Goal: Contribute content: Add original content to the website for others to see

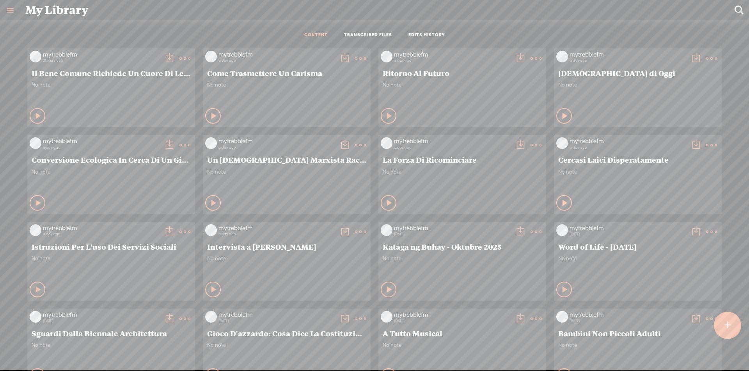
click at [733, 323] on div at bounding box center [727, 325] width 27 height 27
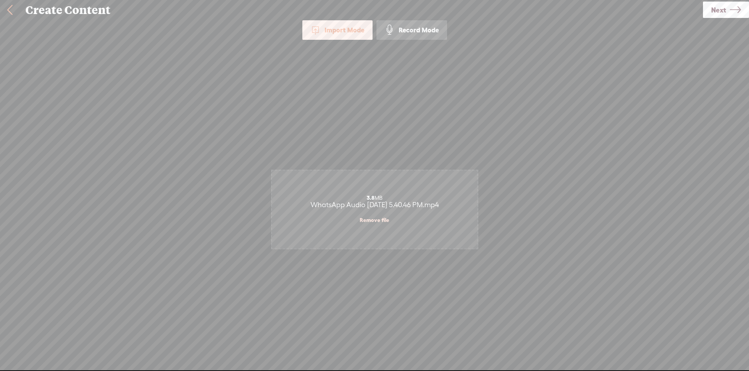
click at [742, 14] on link "Next" at bounding box center [726, 10] width 46 height 16
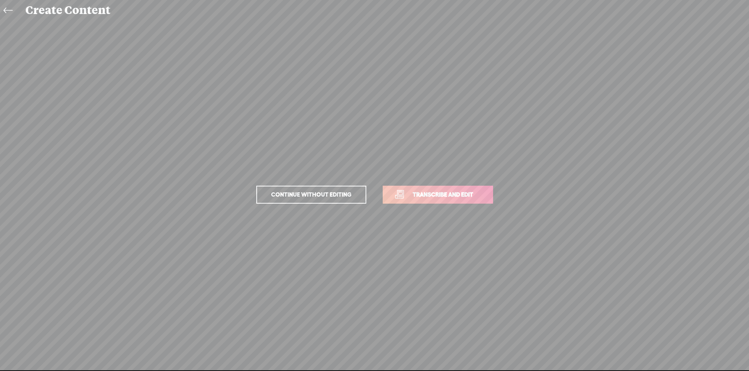
click at [487, 203] on link "Transcribe and edit" at bounding box center [438, 195] width 110 height 18
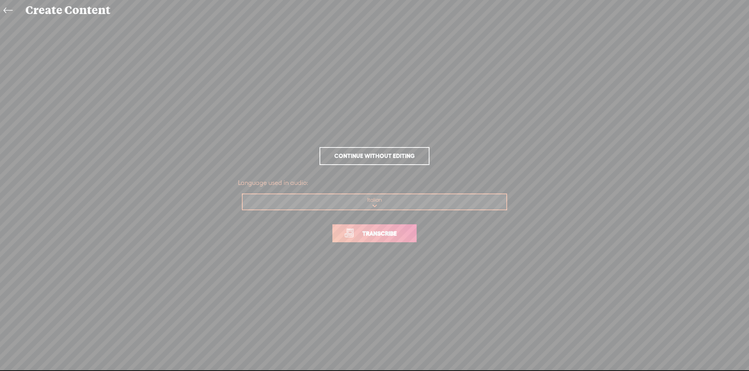
click at [380, 234] on span "Transcribe" at bounding box center [379, 233] width 51 height 9
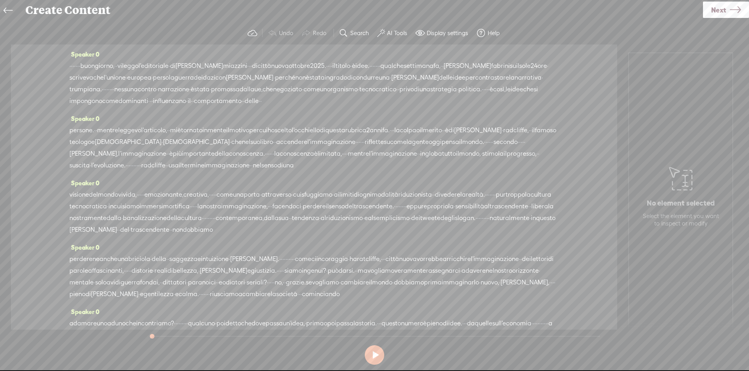
click at [71, 63] on span "·" at bounding box center [70, 66] width 2 height 12
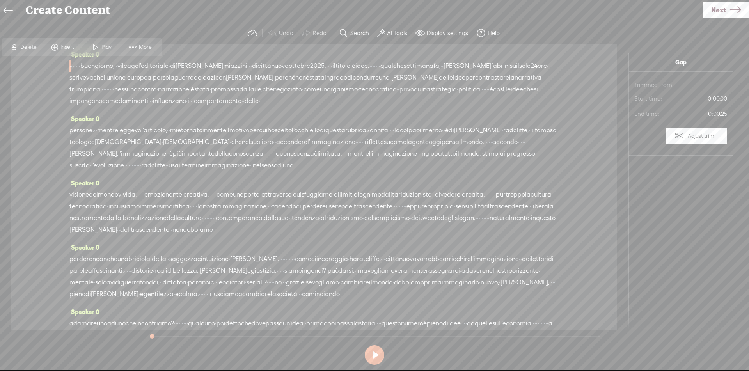
click at [58, 44] on span at bounding box center [55, 47] width 12 height 14
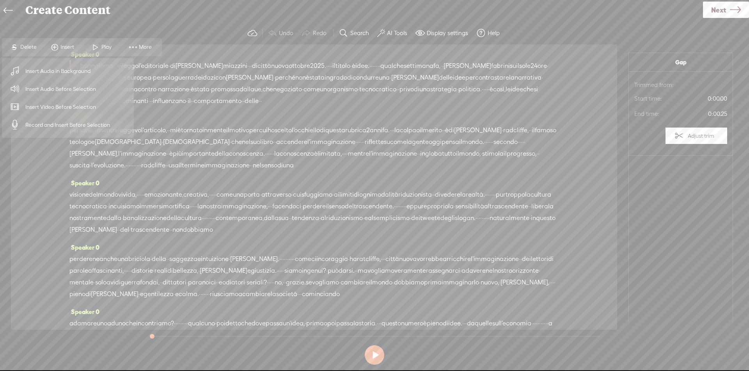
click at [49, 87] on span "Insert Audio Before Selection" at bounding box center [60, 89] width 101 height 18
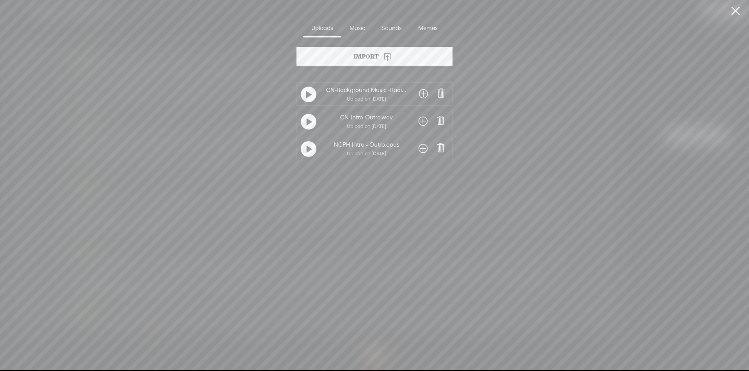
click at [424, 121] on span at bounding box center [423, 121] width 9 height 12
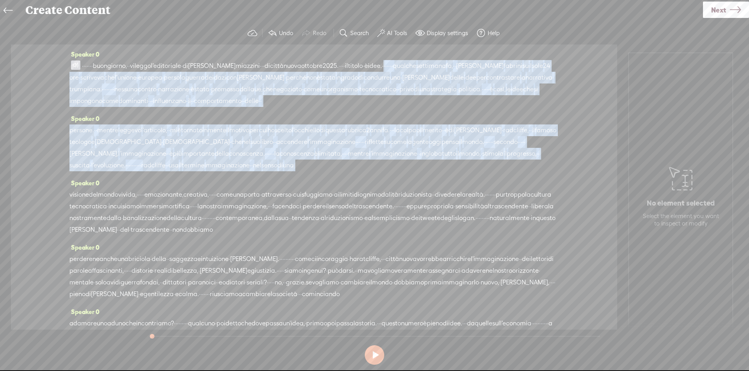
scroll to position [167, 0]
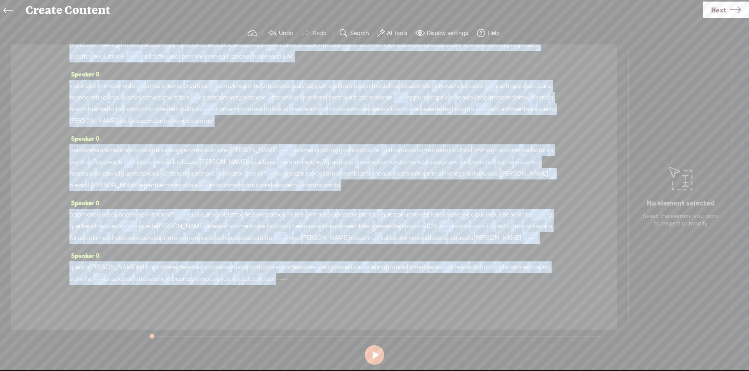
drag, startPoint x: 446, startPoint y: 67, endPoint x: 457, endPoint y: 282, distance: 214.5
click at [457, 282] on div "Speaker 0 · · · · · · · buongiorno, · · vi leggo l'editoriale · di [PERSON_NAME…" at bounding box center [314, 186] width 606 height 285
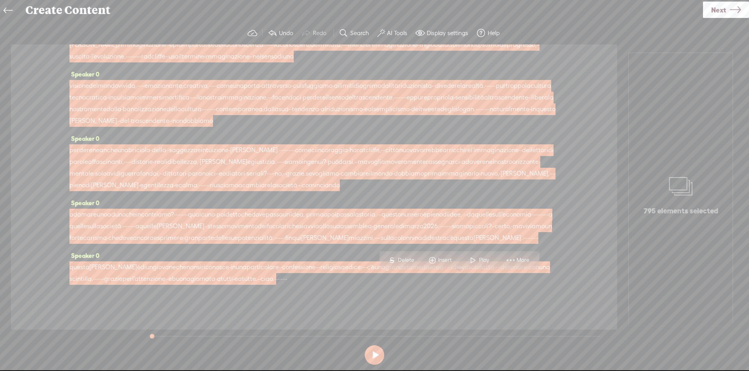
click at [446, 255] on span "Insert" at bounding box center [440, 260] width 39 height 14
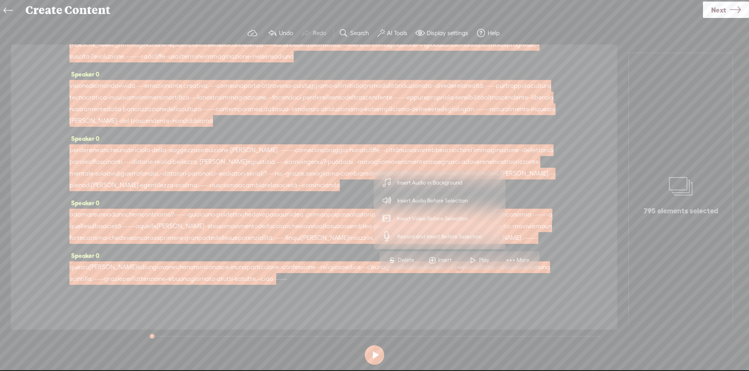
click at [455, 179] on span "Insert Audio in Background" at bounding box center [430, 183] width 96 height 18
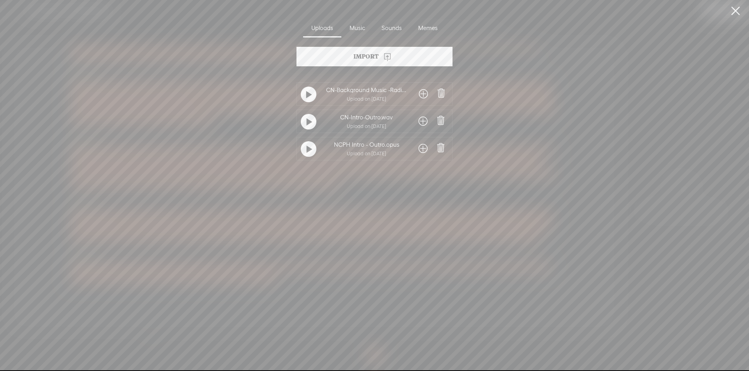
click at [419, 94] on span at bounding box center [423, 94] width 9 height 12
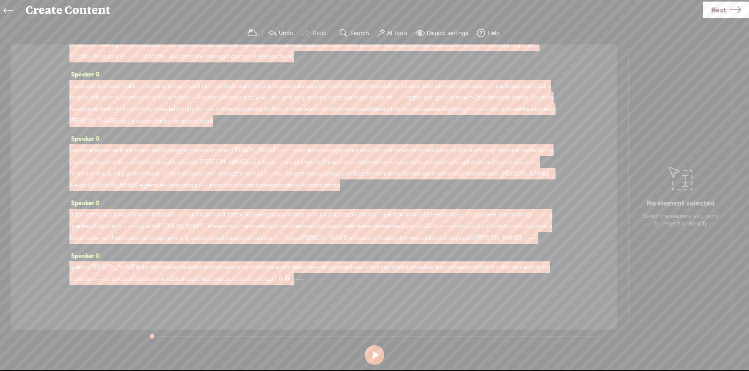
click at [291, 277] on span at bounding box center [288, 277] width 8 height 9
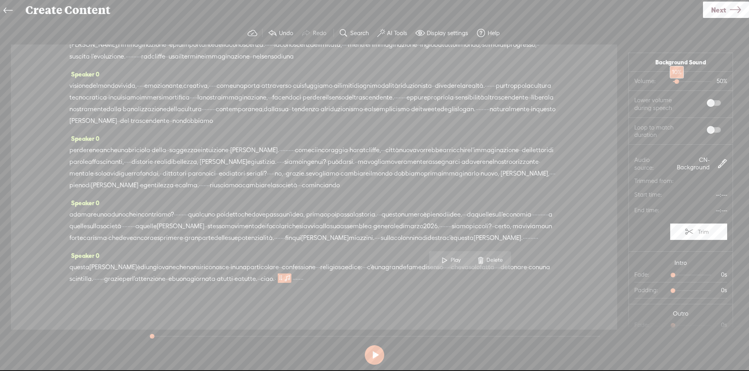
drag, startPoint x: 681, startPoint y: 82, endPoint x: 669, endPoint y: 86, distance: 13.3
click at [669, 86] on div at bounding box center [678, 82] width 18 height 18
click at [707, 103] on span at bounding box center [714, 102] width 14 height 5
click at [707, 131] on span at bounding box center [714, 129] width 14 height 5
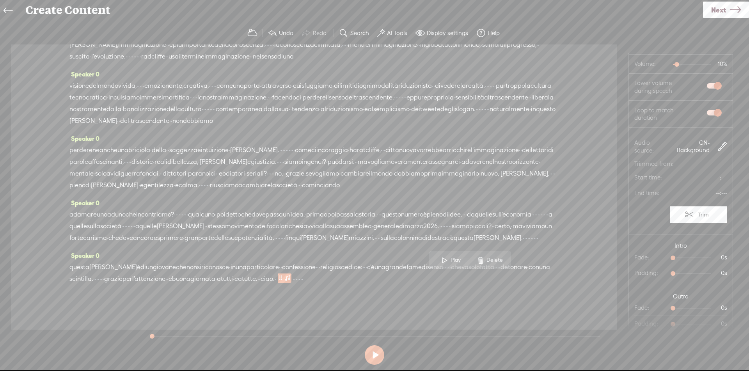
scroll to position [18, 0]
drag, startPoint x: 672, startPoint y: 257, endPoint x: 688, endPoint y: 259, distance: 15.7
click at [688, 259] on div at bounding box center [697, 258] width 18 height 18
drag, startPoint x: 668, startPoint y: 305, endPoint x: 688, endPoint y: 307, distance: 19.5
click at [688, 307] on div at bounding box center [697, 309] width 18 height 18
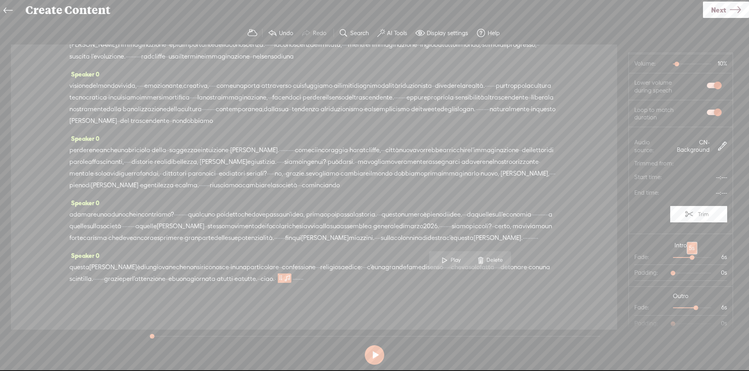
click at [685, 257] on div at bounding box center [693, 258] width 18 height 18
click at [684, 306] on div at bounding box center [693, 309] width 18 height 18
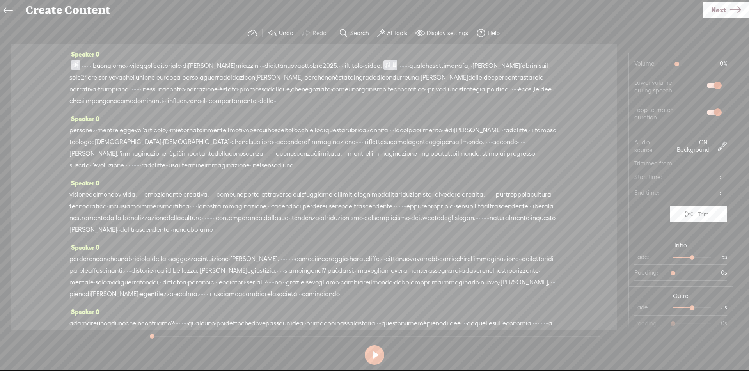
click at [391, 68] on span at bounding box center [388, 64] width 8 height 9
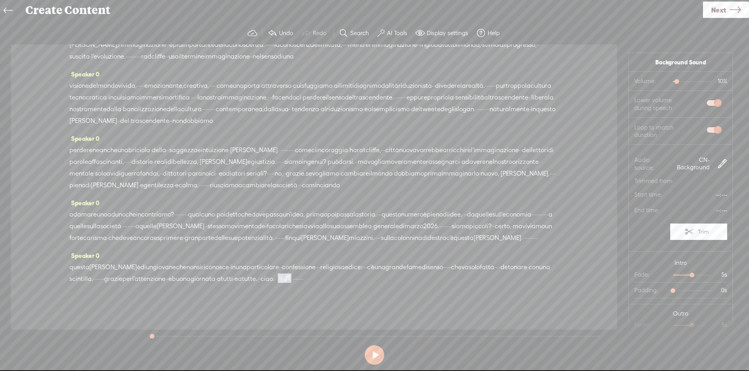
scroll to position [167, 0]
click at [299, 280] on span "·" at bounding box center [298, 279] width 2 height 12
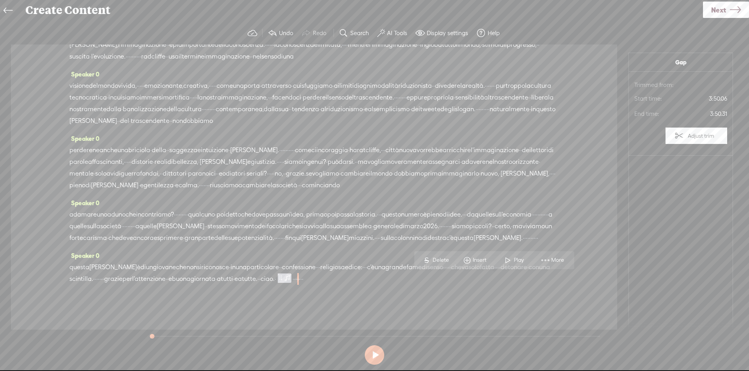
click at [464, 257] on span at bounding box center [467, 260] width 12 height 14
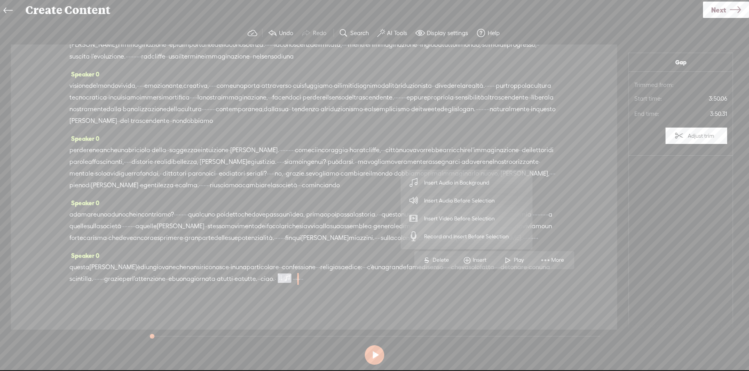
click at [460, 201] on span "Insert Audio Before Selection" at bounding box center [459, 201] width 101 height 18
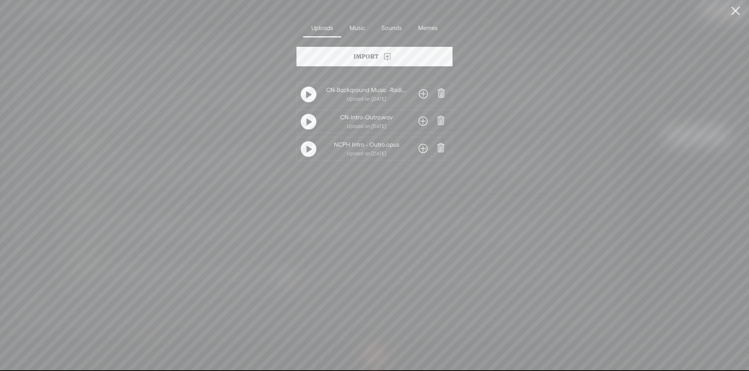
click at [420, 120] on span at bounding box center [423, 121] width 9 height 12
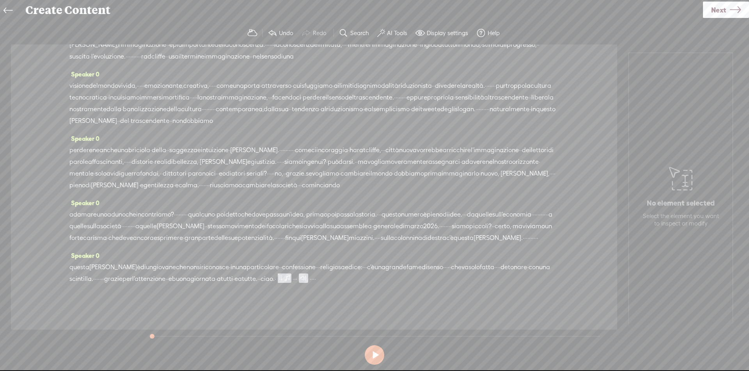
drag, startPoint x: 507, startPoint y: 281, endPoint x: 547, endPoint y: 279, distance: 40.6
click at [547, 279] on div "questa [PERSON_NAME] è di un giovane che non si riconosce · in una particolare …" at bounding box center [313, 272] width 489 height 23
click at [399, 30] on label "AI Tools" at bounding box center [397, 33] width 20 height 8
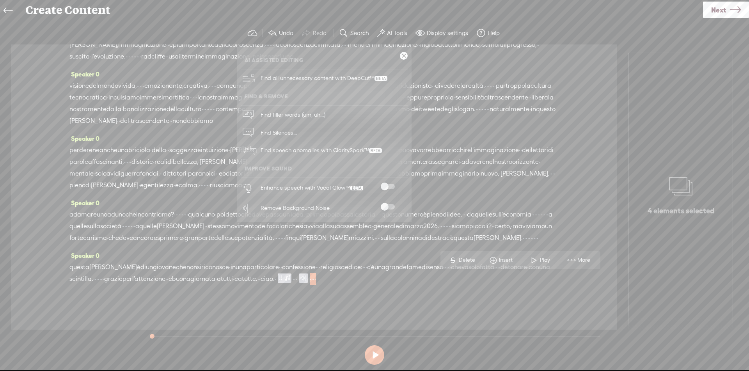
click at [391, 184] on span at bounding box center [388, 186] width 14 height 5
click at [392, 205] on span at bounding box center [388, 206] width 14 height 5
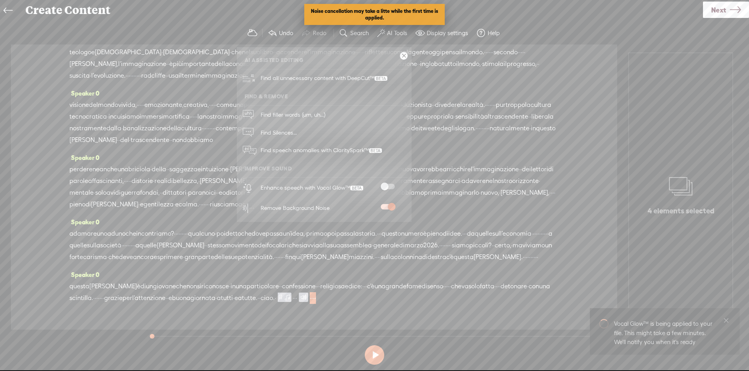
scroll to position [0, 0]
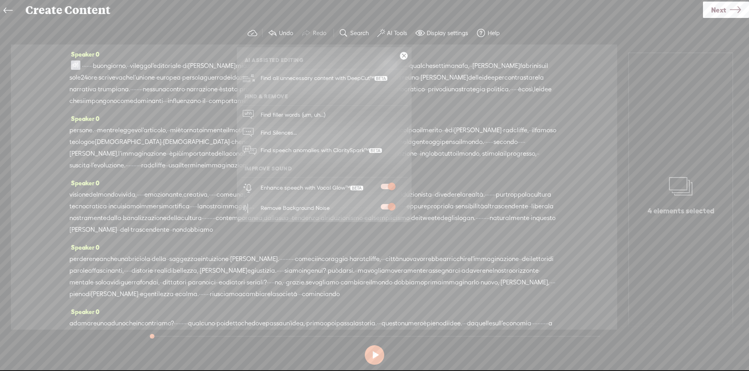
click at [375, 66] on ul "AI Assisted Editing Find all unnecessary content with DeepCut™ Find & Remove Fi…" at bounding box center [324, 134] width 175 height 167
click at [401, 59] on link at bounding box center [404, 56] width 8 height 8
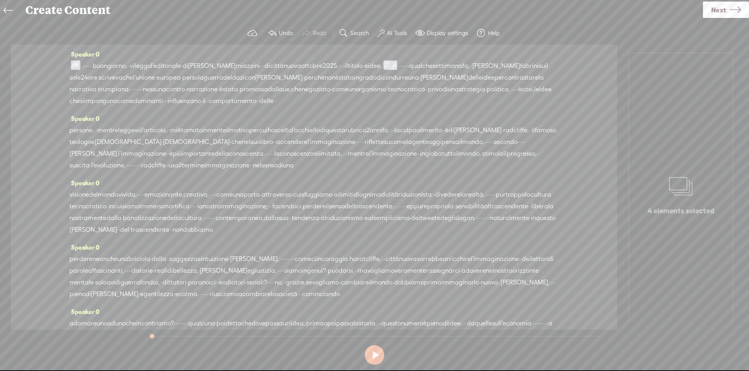
click at [75, 64] on span at bounding box center [75, 64] width 9 height 9
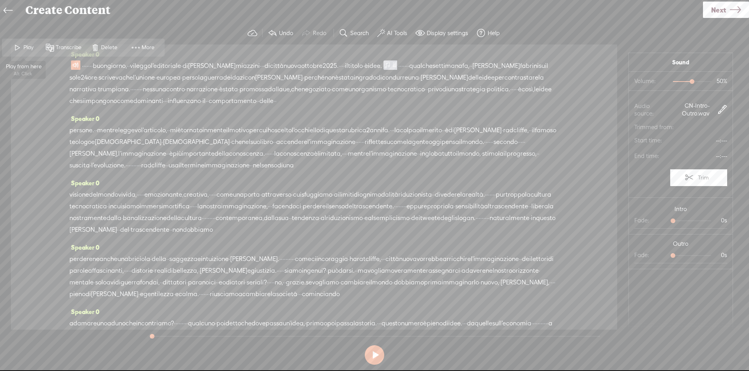
click at [30, 48] on span "Play" at bounding box center [29, 48] width 12 height 8
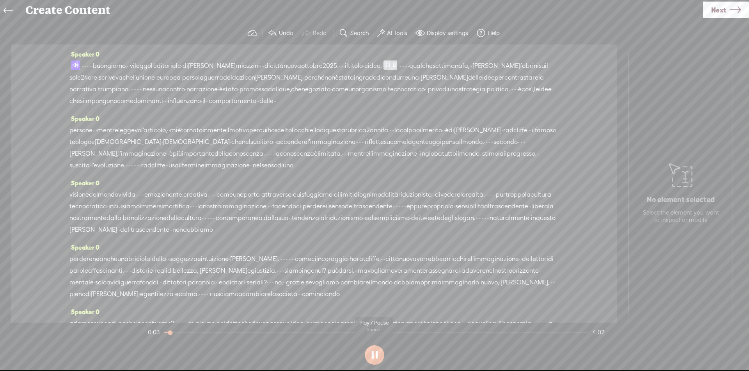
click at [372, 356] on button at bounding box center [375, 355] width 20 height 20
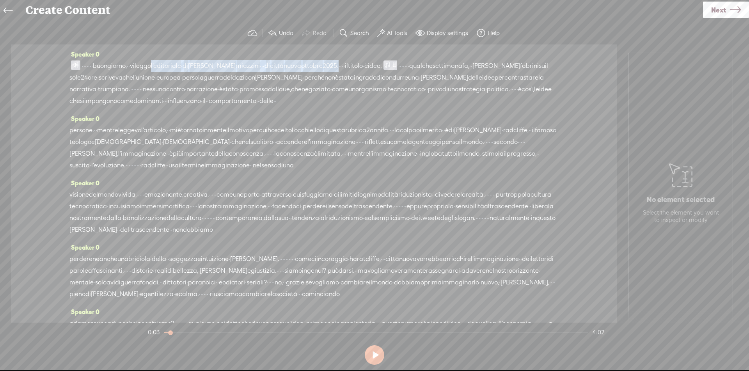
drag, startPoint x: 187, startPoint y: 66, endPoint x: 373, endPoint y: 64, distance: 185.7
click at [373, 64] on div "· · · · · · · buongiorno, · · vi leggo l'editoriale · di [PERSON_NAME] miazzini…" at bounding box center [313, 83] width 489 height 47
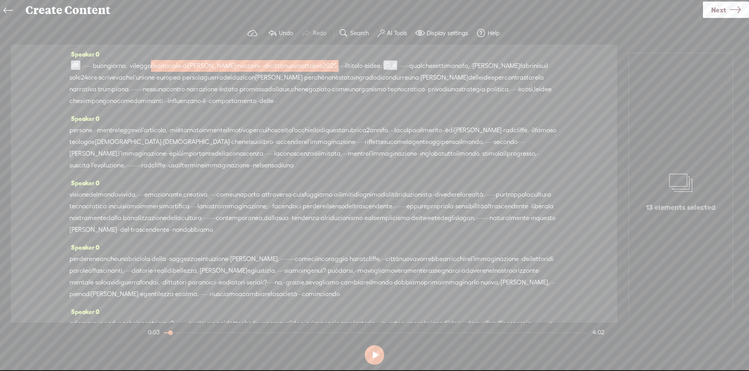
click at [75, 64] on span at bounding box center [75, 64] width 9 height 9
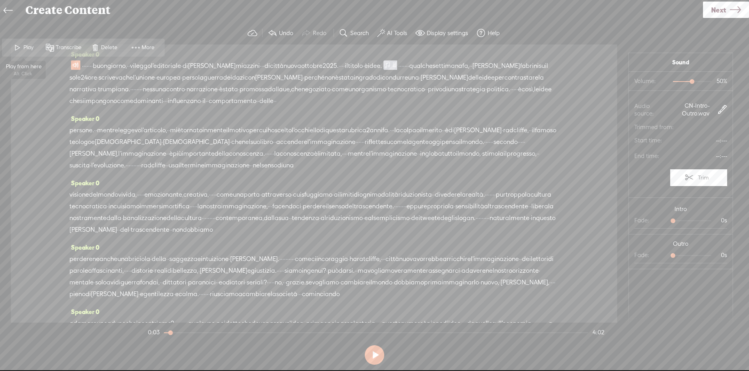
click at [16, 47] on span at bounding box center [18, 48] width 12 height 14
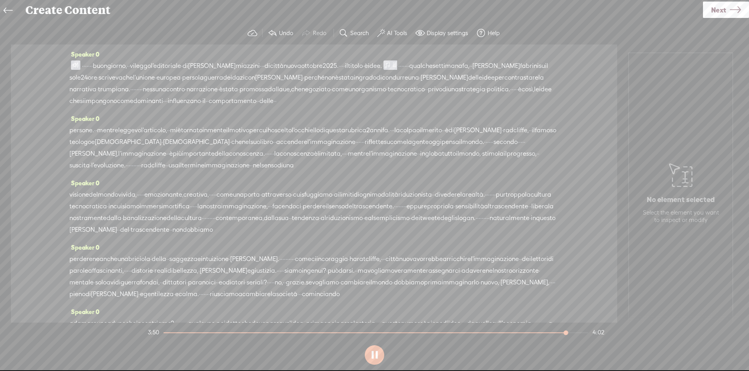
scroll to position [174, 0]
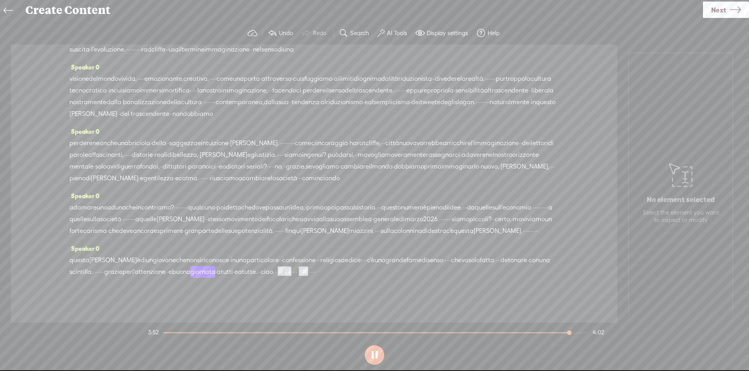
click at [501, 266] on span "detonare" at bounding box center [514, 260] width 27 height 12
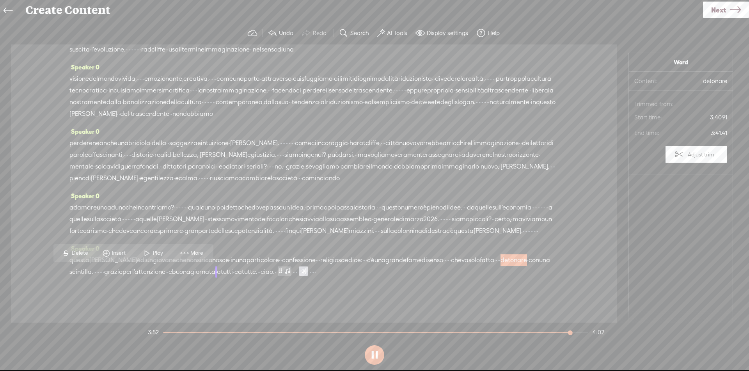
click at [480, 266] on span "fatta" at bounding box center [487, 260] width 14 height 12
click at [109, 254] on span at bounding box center [106, 253] width 12 height 14
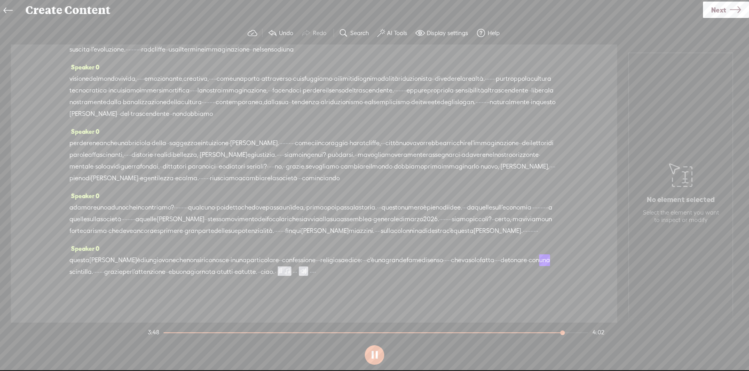
drag, startPoint x: 108, startPoint y: 272, endPoint x: 115, endPoint y: 272, distance: 7.0
click at [114, 272] on div "questa [PERSON_NAME] è di un giovane che non si riconosce · in una particolare …" at bounding box center [313, 265] width 489 height 23
click at [499, 266] on span "·" at bounding box center [500, 260] width 2 height 12
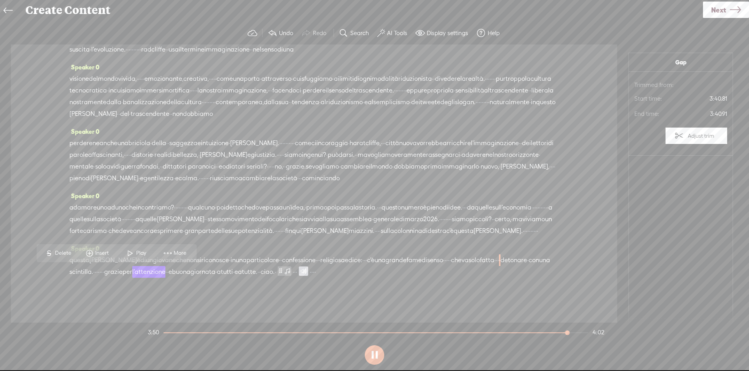
drag, startPoint x: 107, startPoint y: 271, endPoint x: 117, endPoint y: 272, distance: 9.8
click at [117, 272] on div "questa [PERSON_NAME] è di un giovane che non si riconosce · in una particolare …" at bounding box center [313, 265] width 489 height 23
click at [66, 251] on span "Delete" at bounding box center [64, 253] width 18 height 8
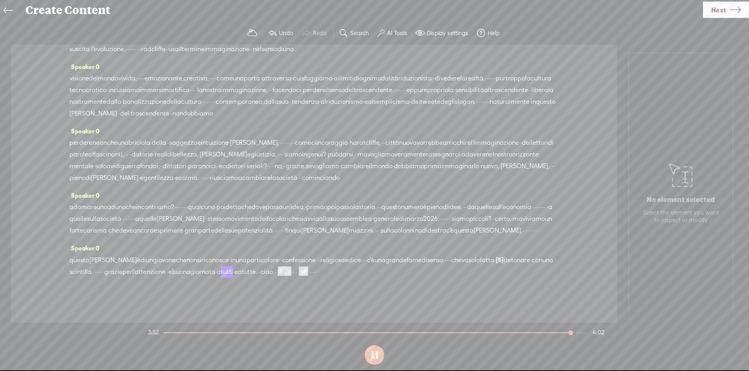
click at [443, 266] on span "senso" at bounding box center [435, 260] width 16 height 12
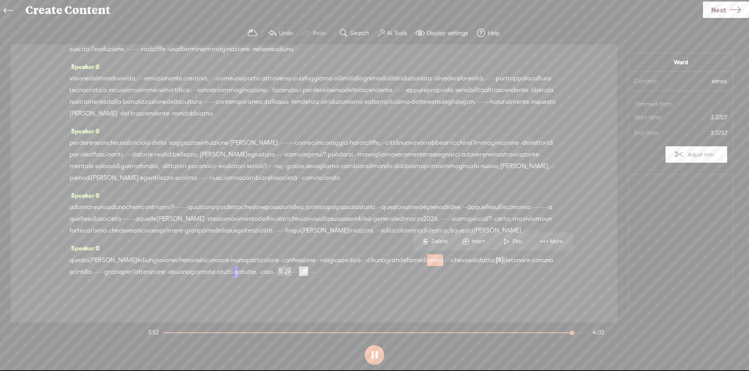
click at [510, 247] on span at bounding box center [507, 241] width 12 height 14
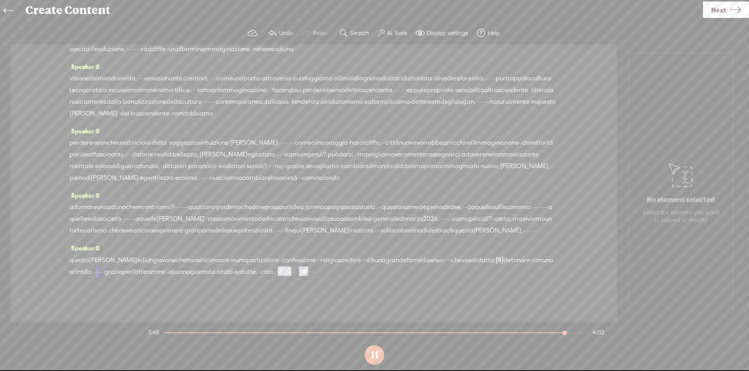
click at [504, 266] on span "detonare" at bounding box center [517, 260] width 27 height 12
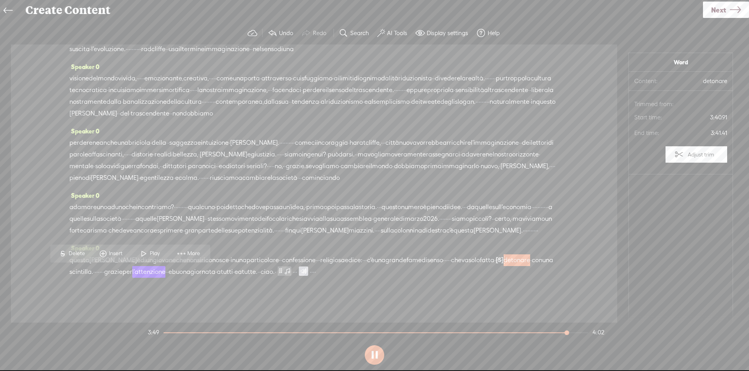
click at [159, 253] on span "Play" at bounding box center [156, 254] width 12 height 8
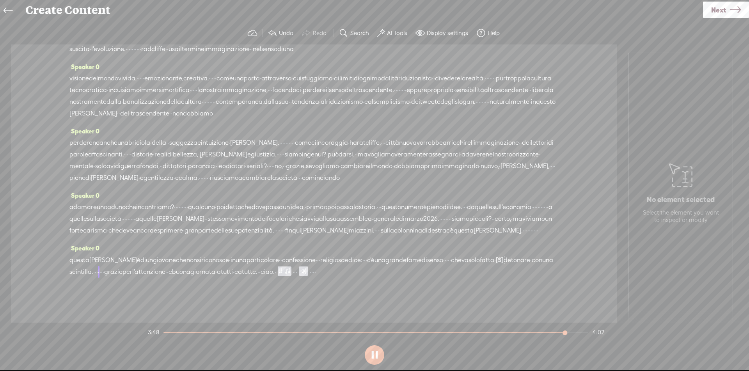
click at [494, 266] on span "·" at bounding box center [495, 260] width 2 height 12
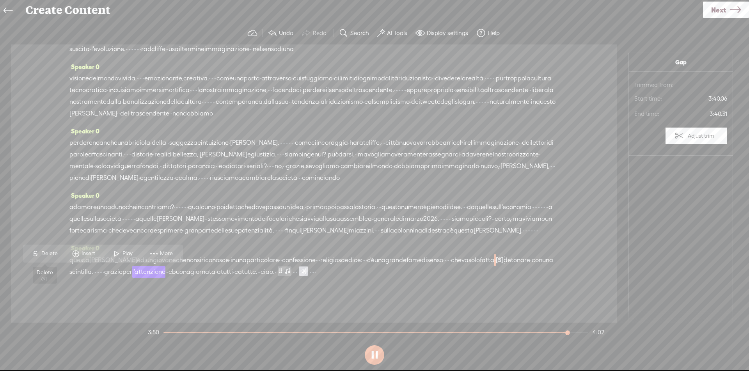
click at [45, 248] on span "S Delete" at bounding box center [44, 254] width 39 height 14
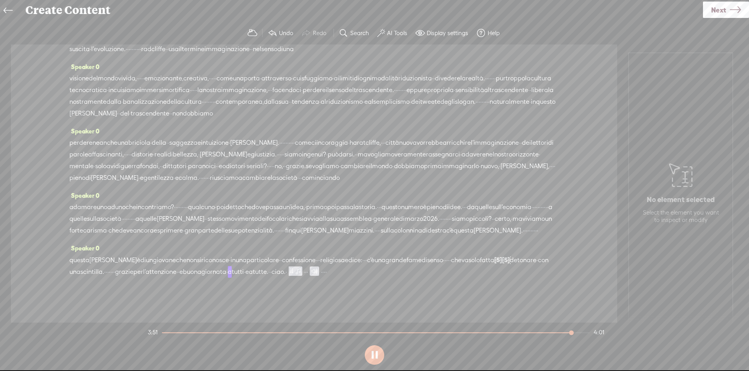
click at [362, 263] on span "dice:" at bounding box center [355, 260] width 14 height 12
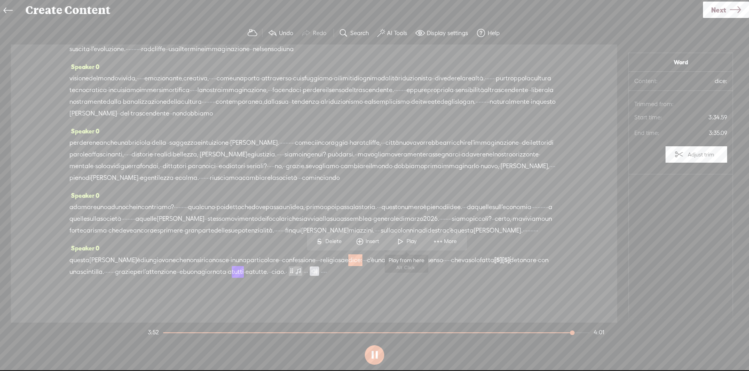
click at [403, 243] on span at bounding box center [401, 241] width 12 height 14
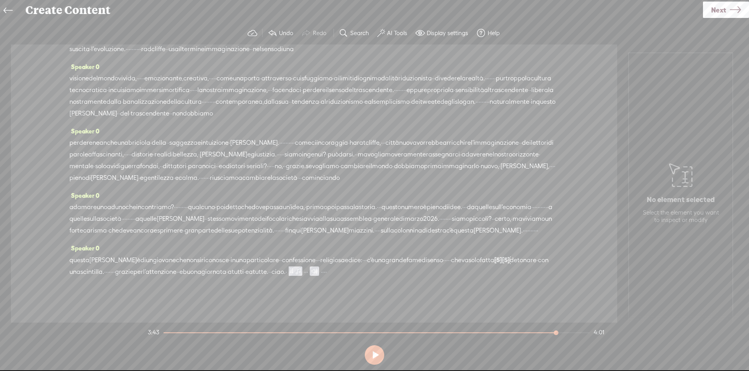
click at [720, 13] on span "Next" at bounding box center [718, 10] width 15 height 20
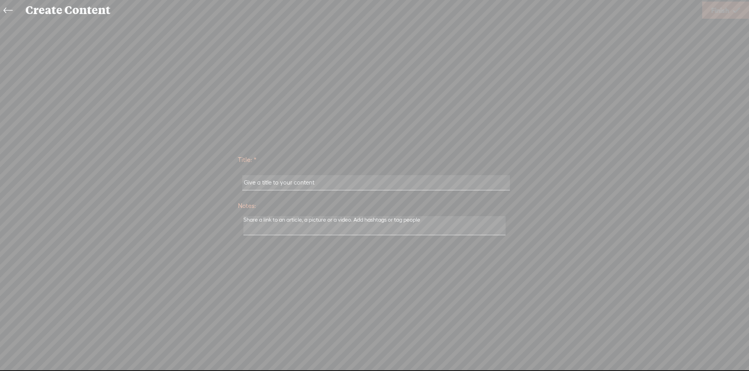
click at [257, 185] on input "text" at bounding box center [375, 182] width 267 height 15
paste input "L'editoriale Di [PERSON_NAME] Di Città Nuova Ottobre 2025"
type input "L'editoriale Di [PERSON_NAME] Di Città Nuova Ottobre 2025"
click at [718, 14] on span "Finish" at bounding box center [720, 10] width 18 height 20
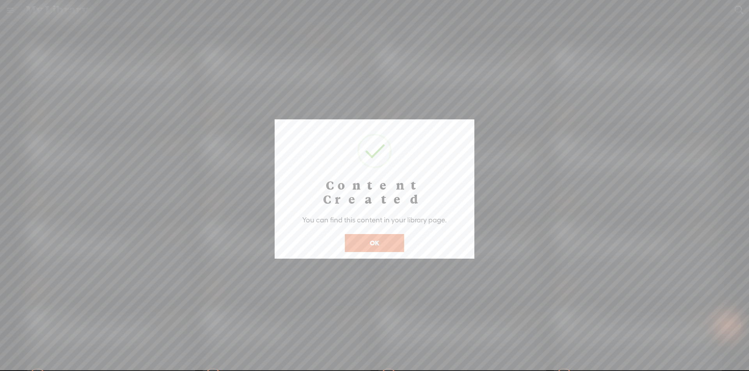
click at [370, 234] on button "OK" at bounding box center [374, 243] width 59 height 18
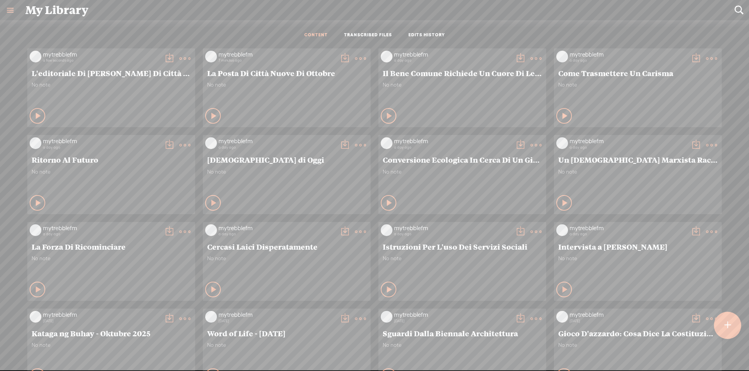
click at [164, 57] on t at bounding box center [169, 58] width 11 height 11
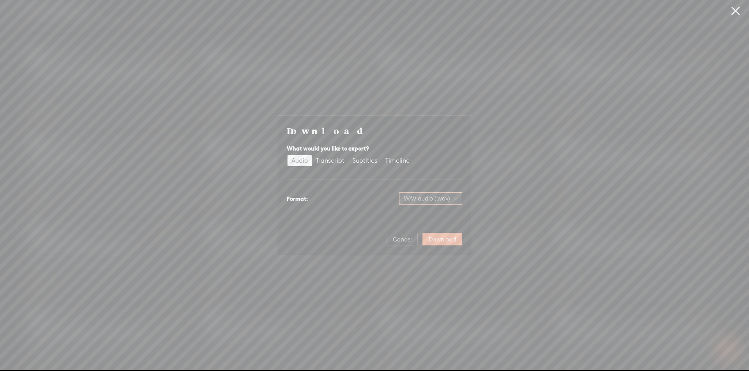
click at [424, 200] on span "WAV audio (.wav)" at bounding box center [431, 199] width 54 height 12
click at [415, 220] on div "MP3 audio (.mp3) Best for sharing, small file size" at bounding box center [424, 219] width 64 height 19
click at [452, 239] on span "Download" at bounding box center [442, 240] width 27 height 8
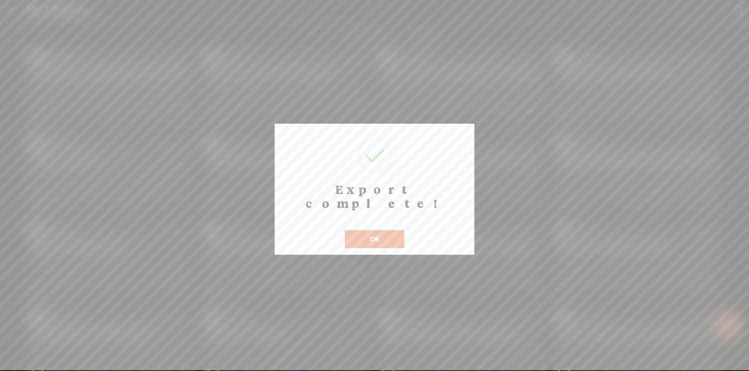
click at [376, 230] on button "OK" at bounding box center [374, 239] width 59 height 18
